Goal: Communication & Community: Ask a question

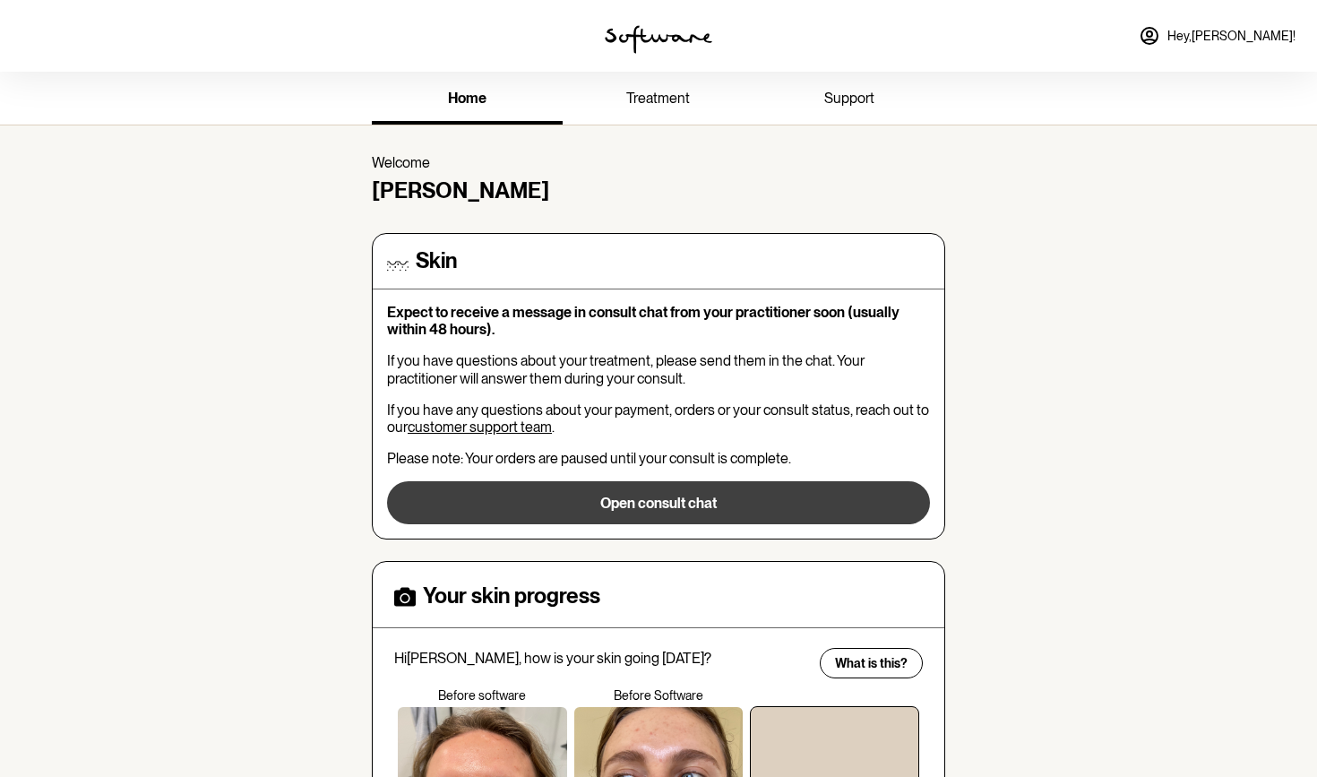
click at [587, 504] on button "Open consult chat" at bounding box center [658, 502] width 543 height 43
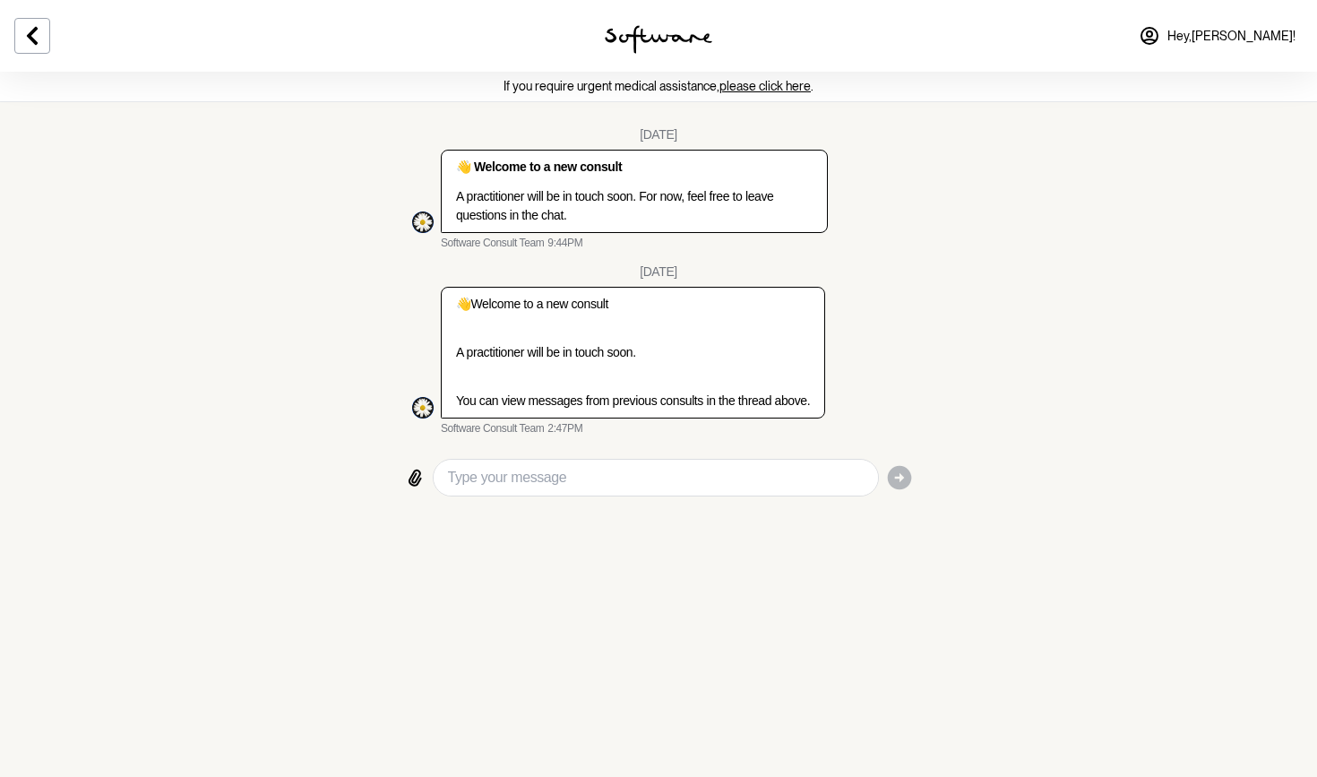
click at [635, 444] on div "[DATE] 👋 Welcome to a new consult A practitioner will be in touch soon. For now…" at bounding box center [659, 281] width 536 height 323
click at [42, 41] on icon at bounding box center [33, 36] width 22 height 22
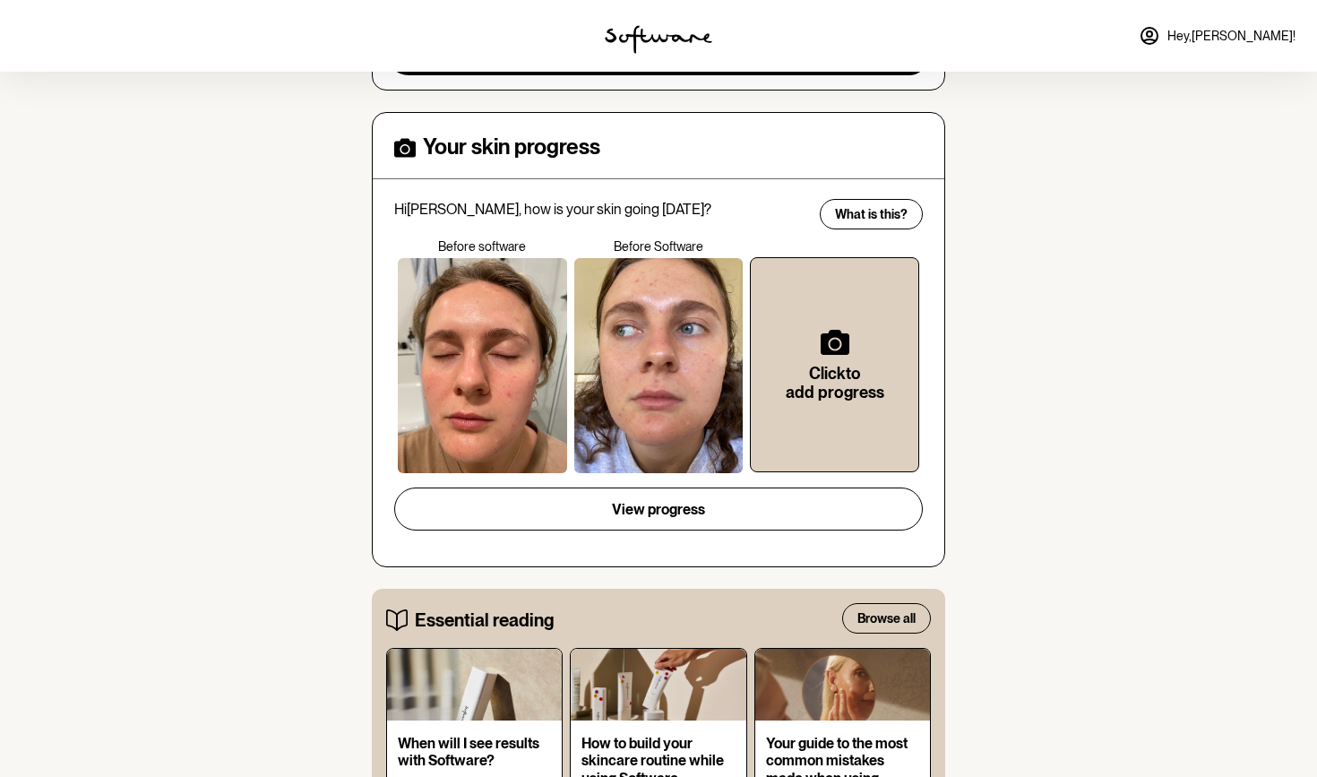
scroll to position [462, 0]
